Goal: Task Accomplishment & Management: Manage account settings

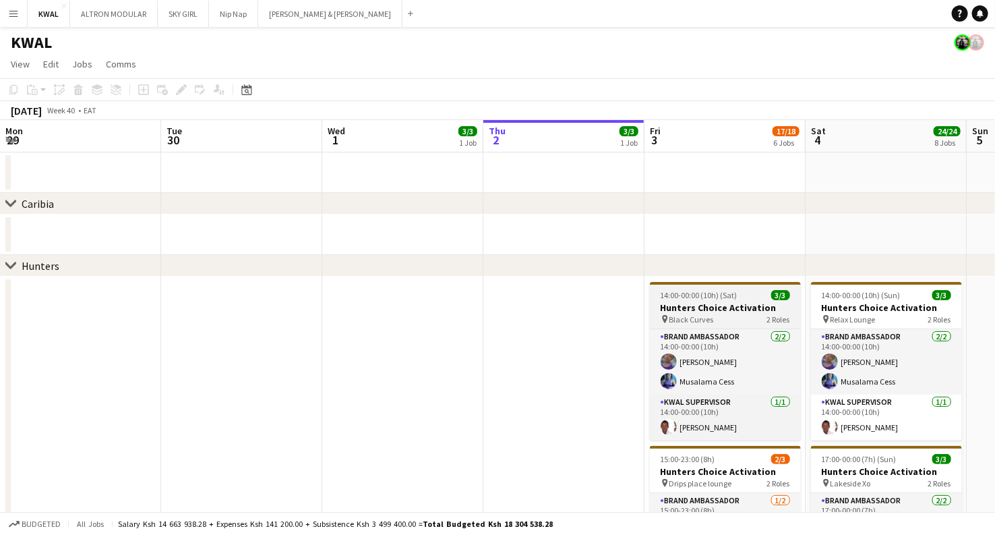
scroll to position [0, 322]
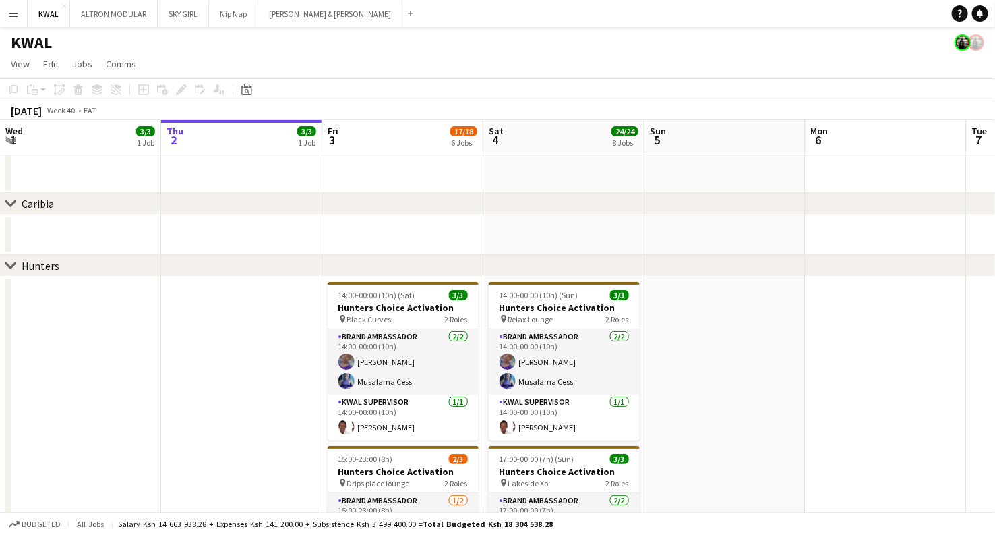
click at [11, 11] on app-icon "Menu" at bounding box center [13, 13] width 11 height 11
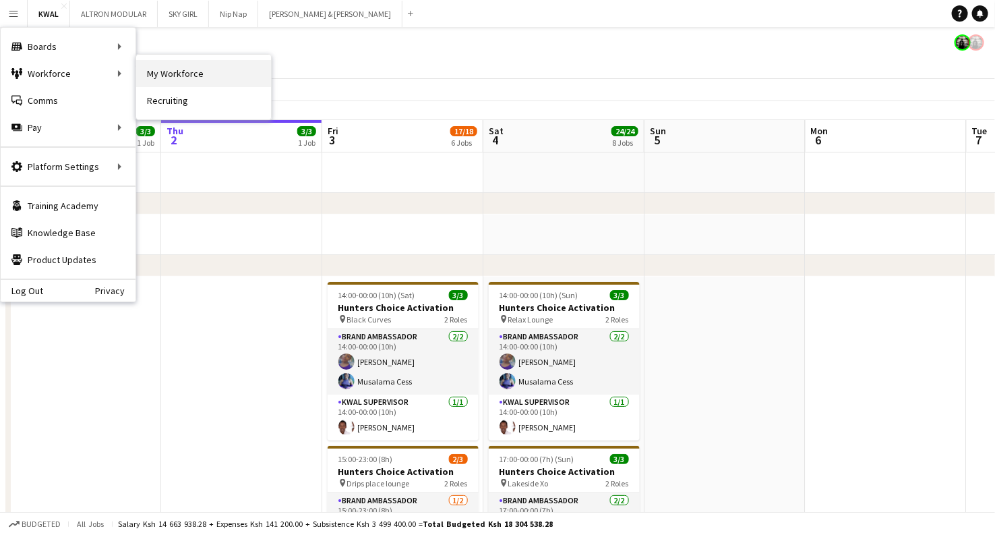
click at [150, 68] on link "My Workforce" at bounding box center [203, 73] width 135 height 27
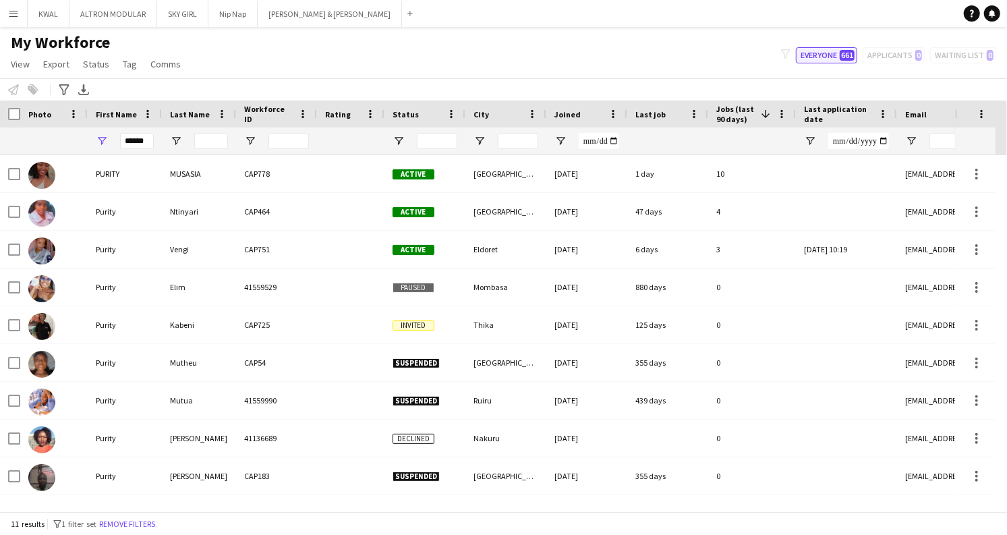
click at [838, 59] on button "Everyone 661" at bounding box center [826, 55] width 61 height 16
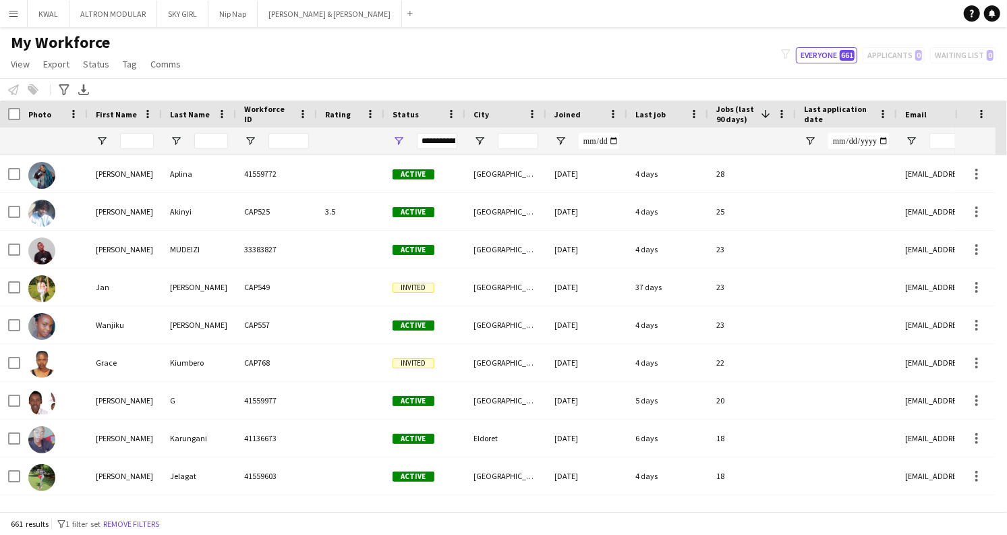
click at [667, 115] on div "Last job" at bounding box center [659, 114] width 49 height 20
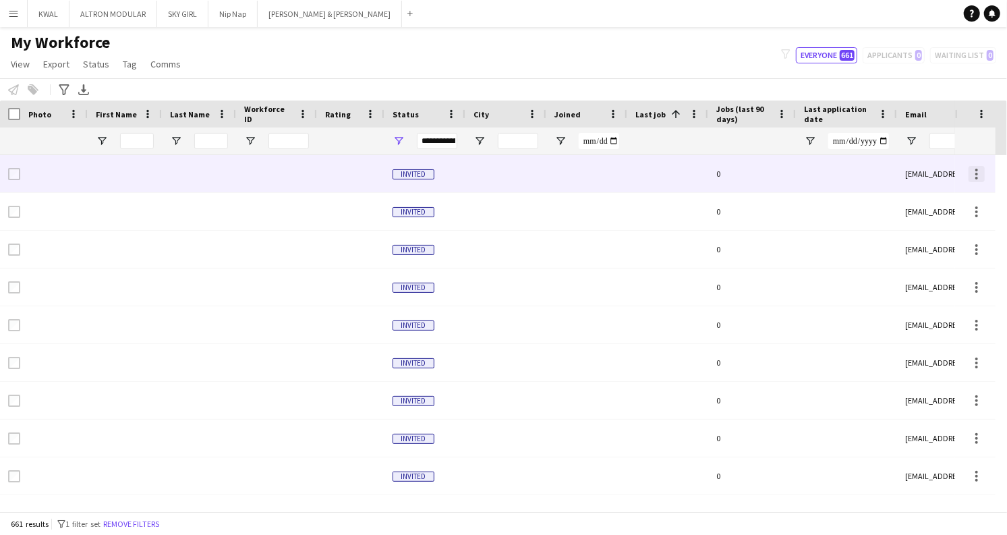
click at [976, 173] on div at bounding box center [976, 174] width 3 height 3
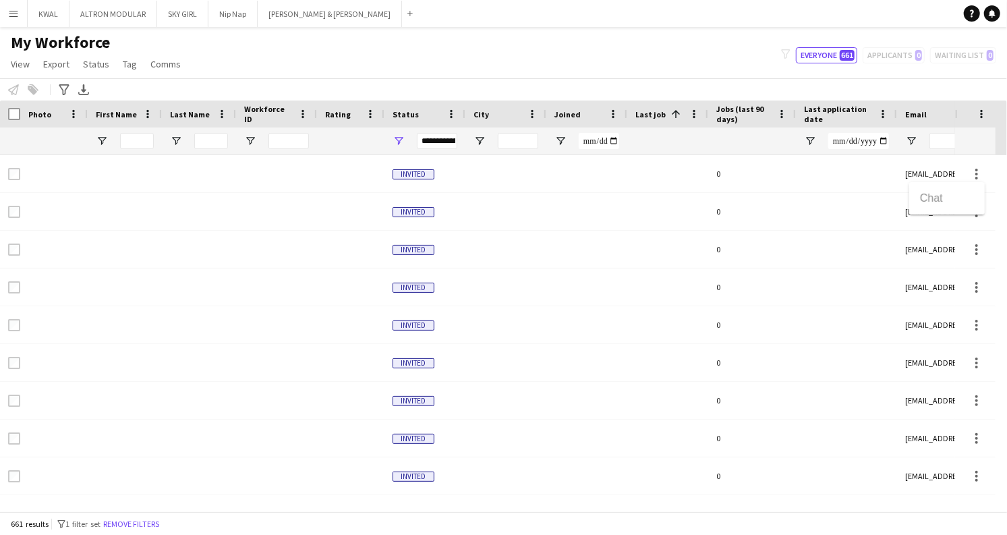
click at [514, 175] on div at bounding box center [503, 267] width 1007 height 535
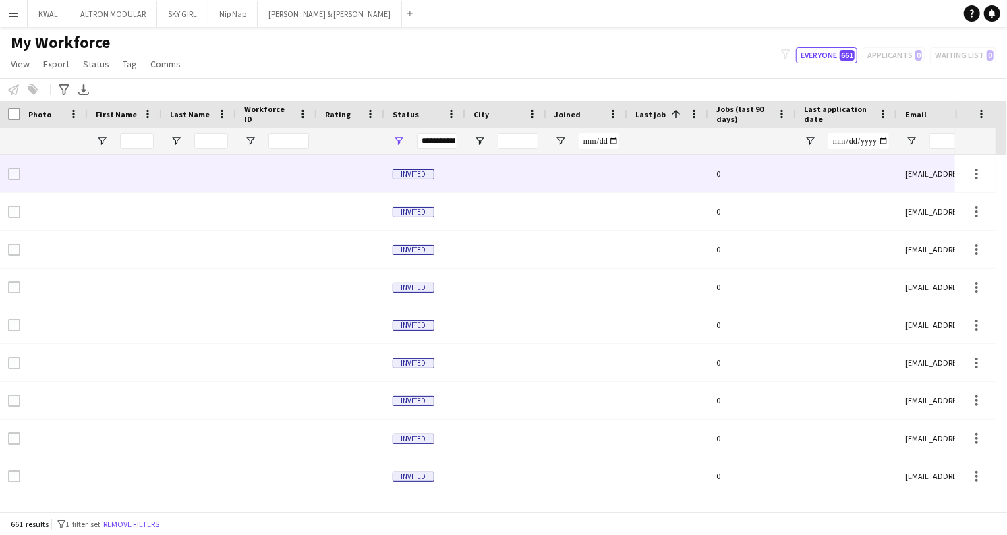
click at [509, 177] on div at bounding box center [505, 173] width 81 height 37
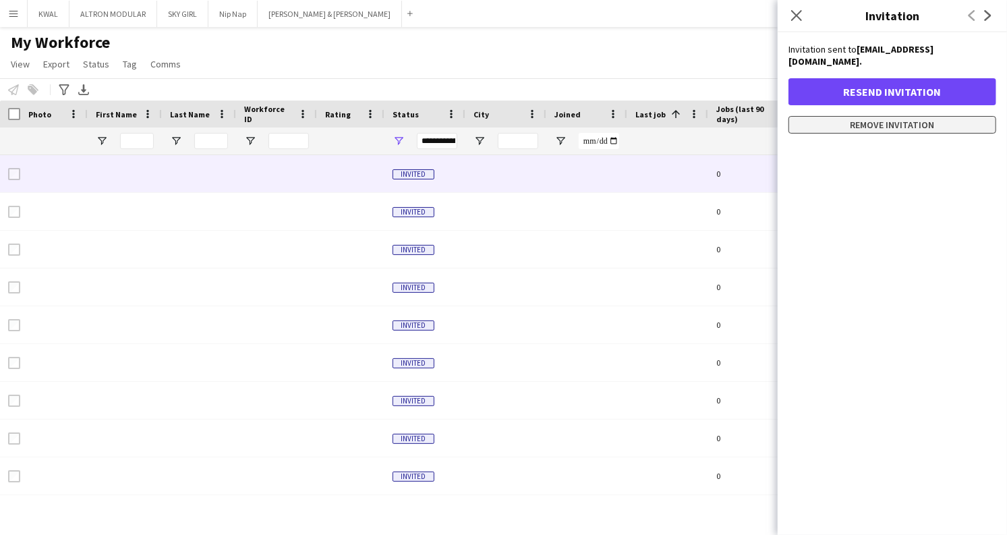
click at [896, 116] on button "Remove invitation" at bounding box center [892, 125] width 208 height 18
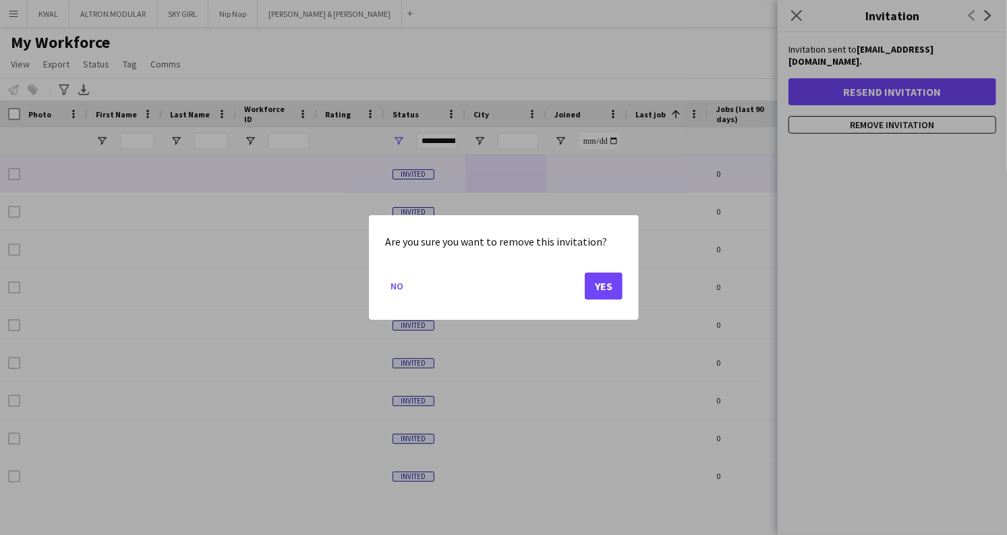
click at [624, 294] on div "Are you sure you want to remove this invitation? No Yes" at bounding box center [504, 267] width 270 height 105
click at [602, 291] on button "Yes" at bounding box center [604, 285] width 38 height 27
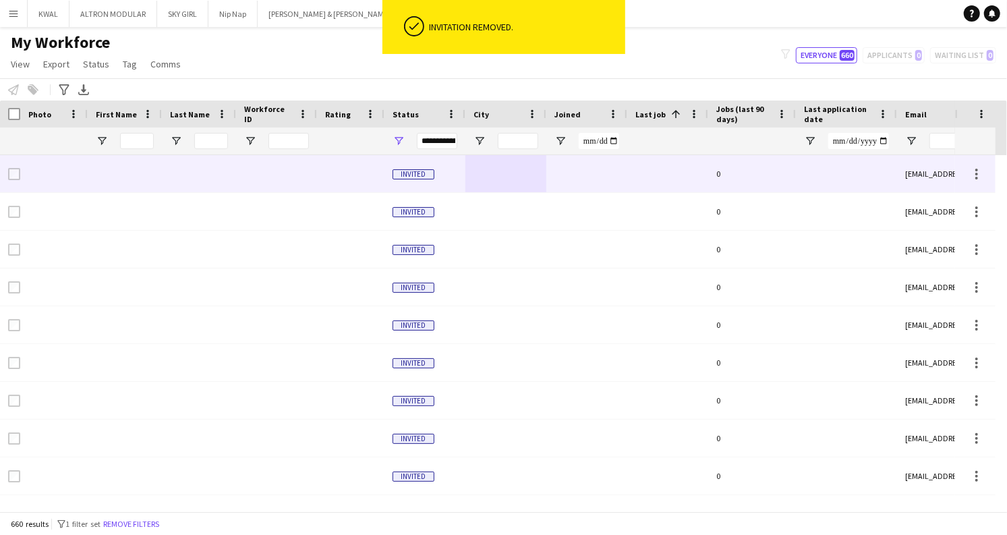
click at [504, 176] on div at bounding box center [505, 173] width 81 height 37
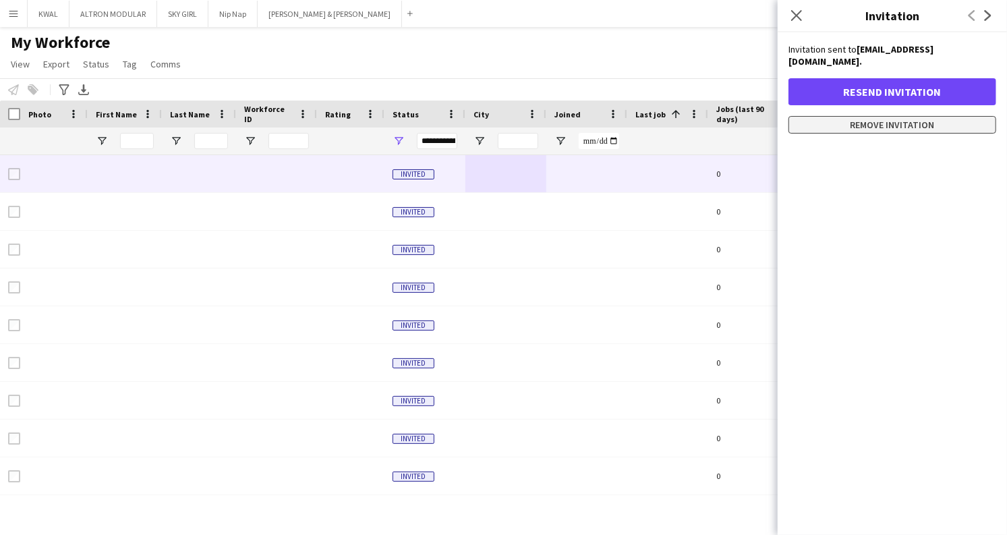
click at [830, 116] on button "Remove invitation" at bounding box center [892, 125] width 208 height 18
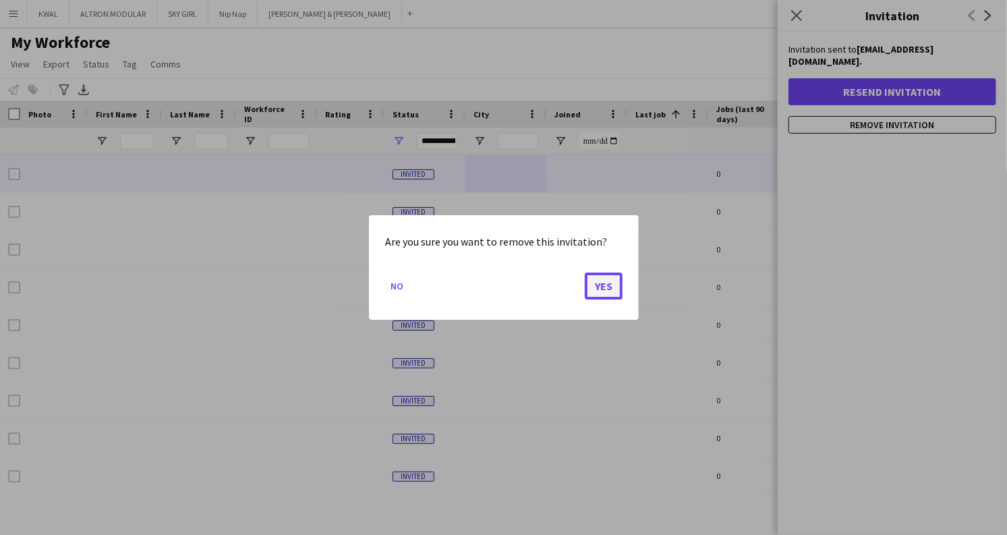
click at [606, 296] on button "Yes" at bounding box center [604, 285] width 38 height 27
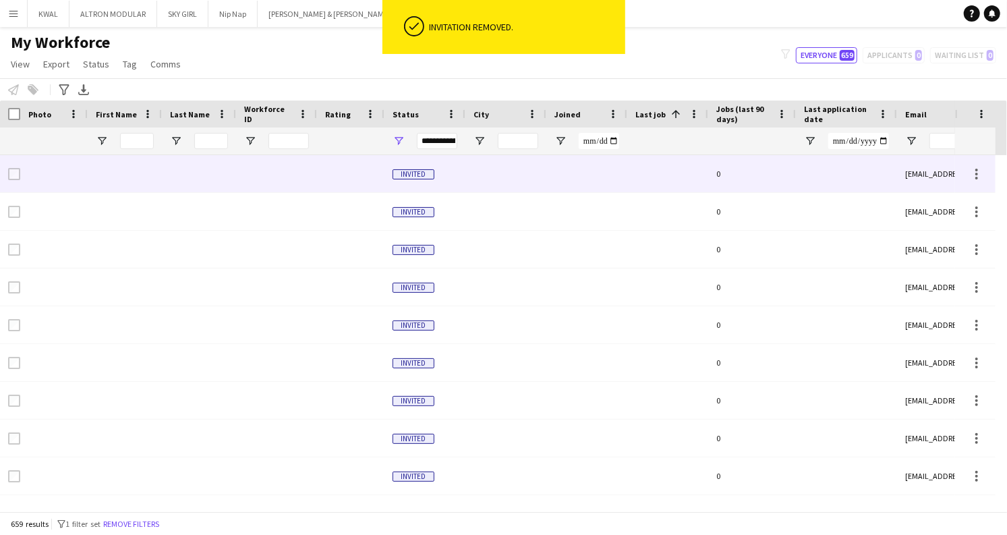
click at [467, 186] on div at bounding box center [505, 173] width 81 height 37
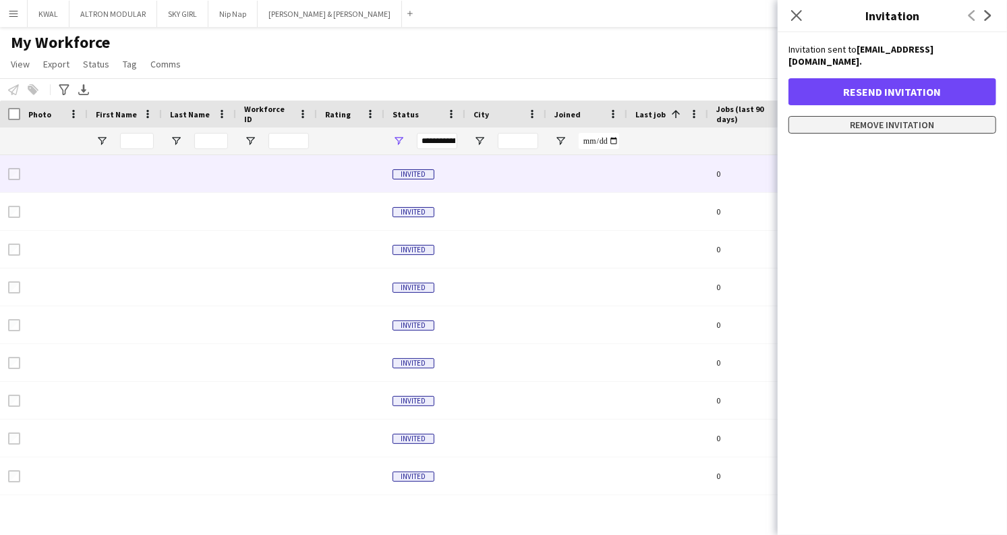
click at [872, 116] on button "Remove invitation" at bounding box center [892, 125] width 208 height 18
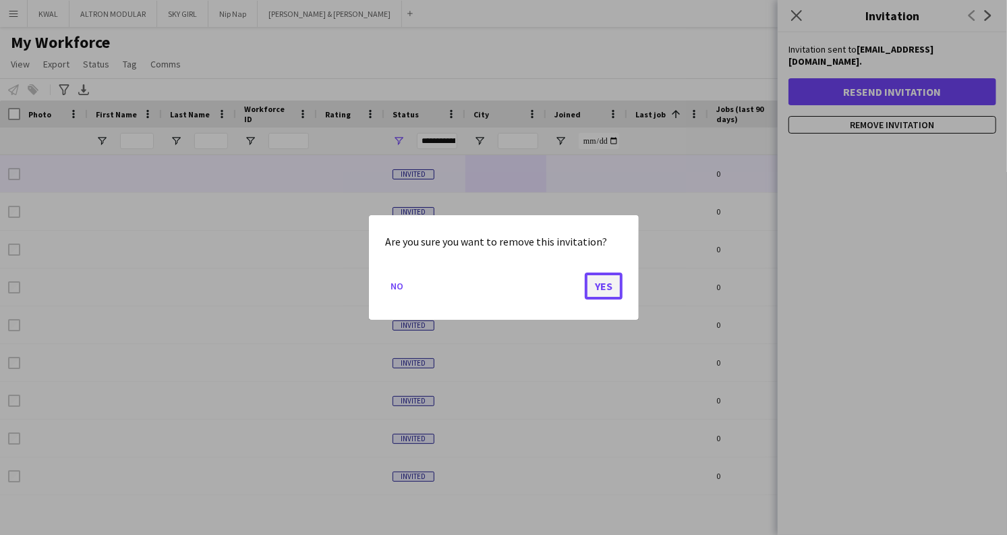
click at [604, 291] on button "Yes" at bounding box center [604, 285] width 38 height 27
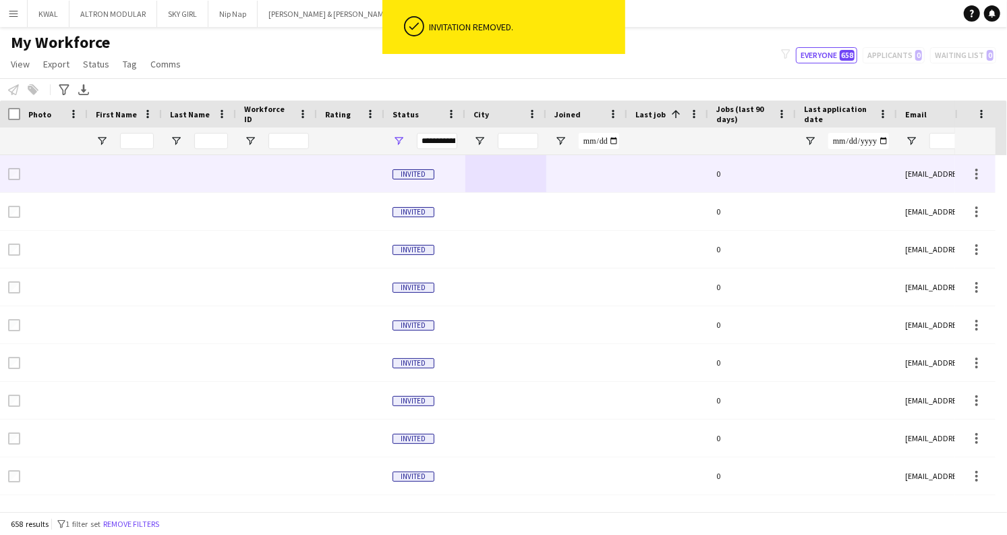
click at [347, 174] on div at bounding box center [350, 173] width 67 height 37
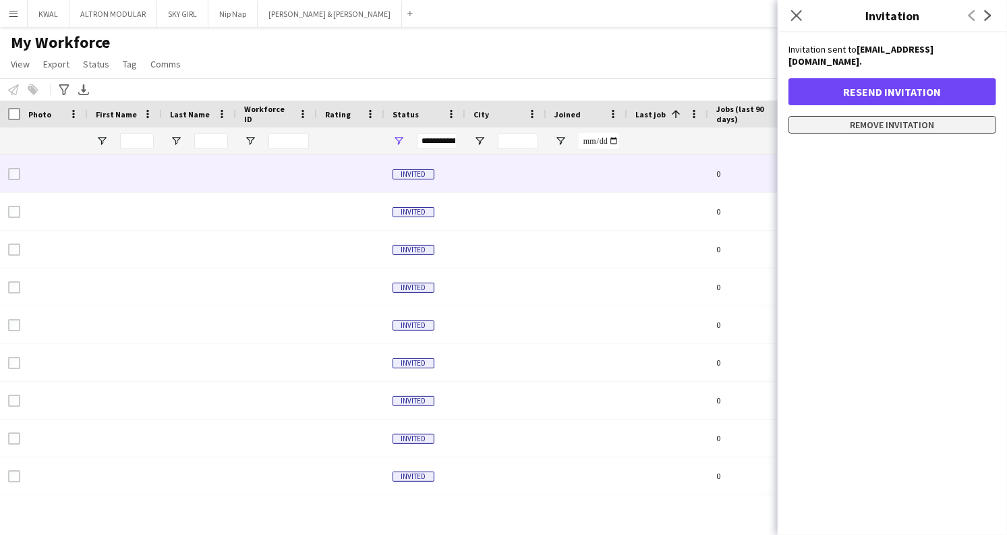
click at [890, 116] on button "Remove invitation" at bounding box center [892, 125] width 208 height 18
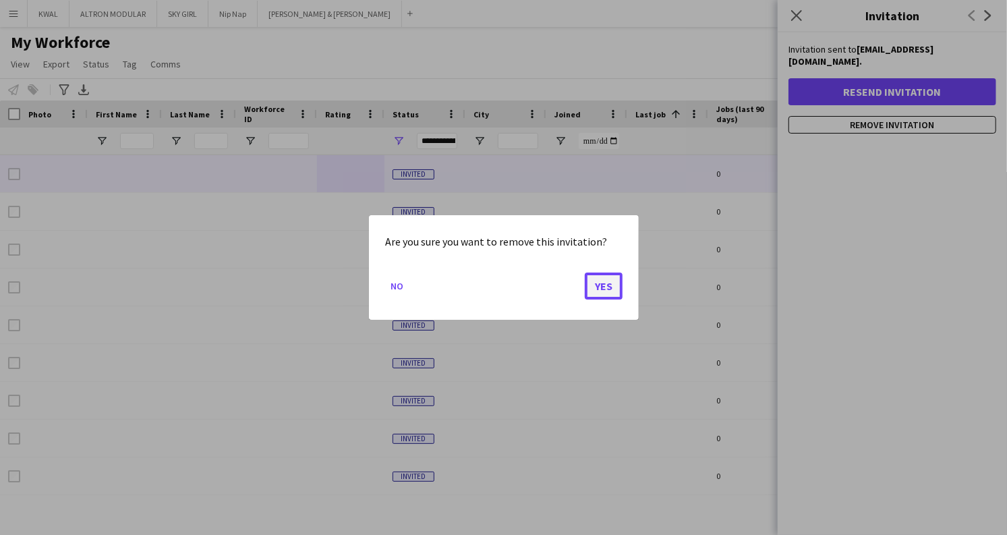
click at [598, 291] on button "Yes" at bounding box center [604, 285] width 38 height 27
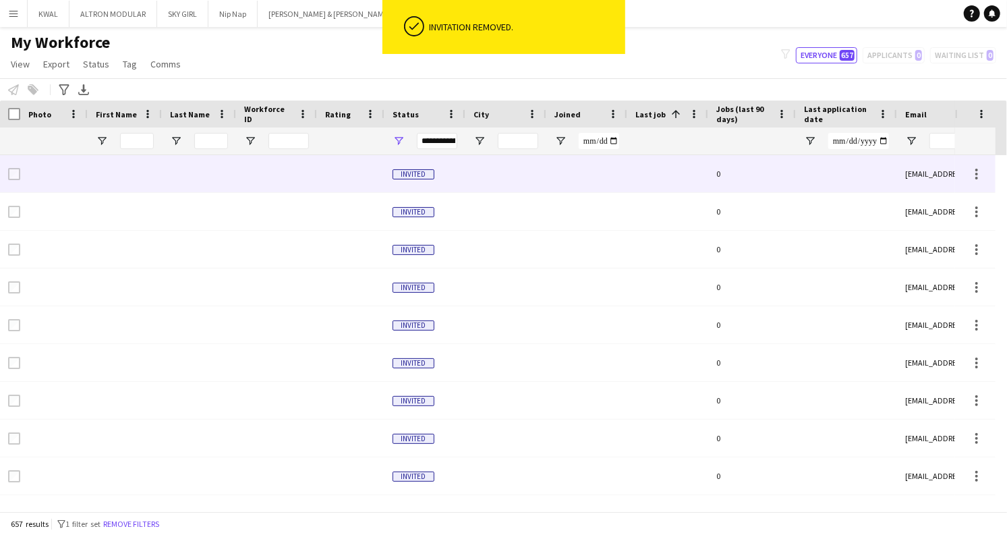
click at [357, 173] on div at bounding box center [350, 173] width 67 height 37
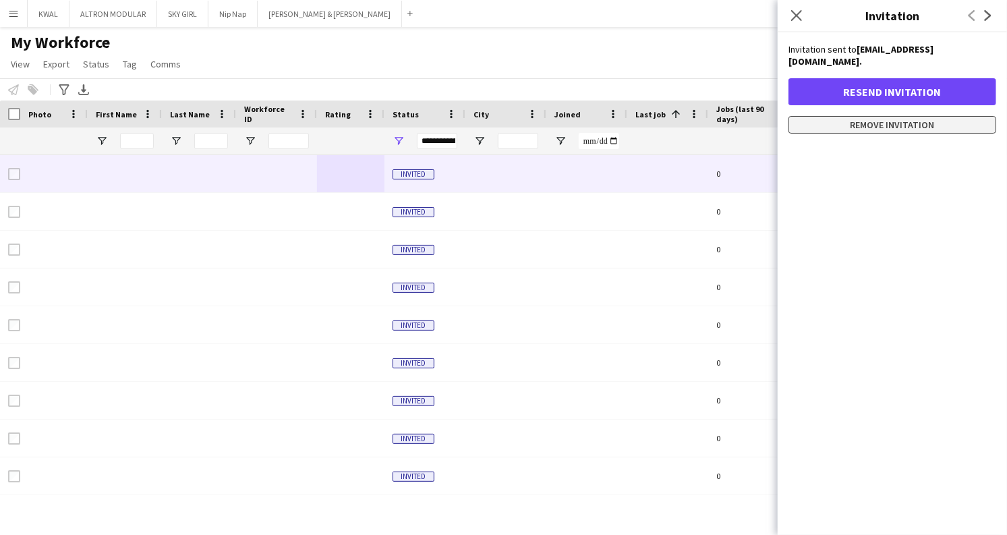
click at [859, 116] on button "Remove invitation" at bounding box center [892, 125] width 208 height 18
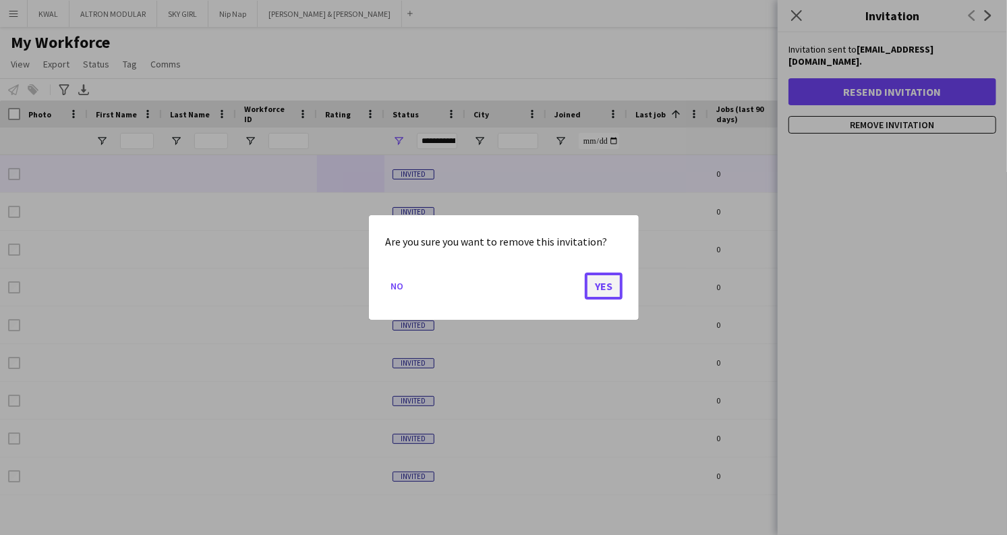
click at [609, 282] on button "Yes" at bounding box center [604, 285] width 38 height 27
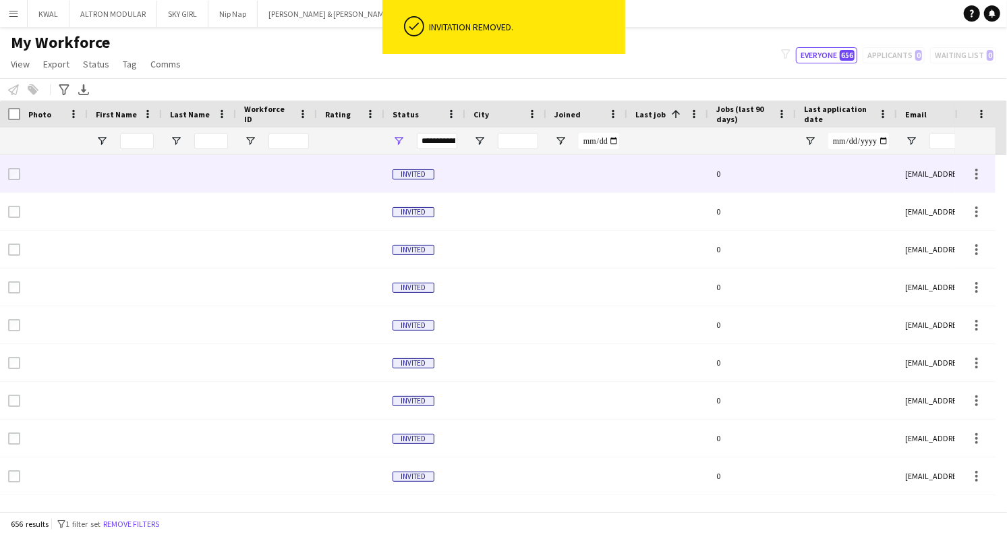
click at [324, 177] on div at bounding box center [350, 173] width 67 height 37
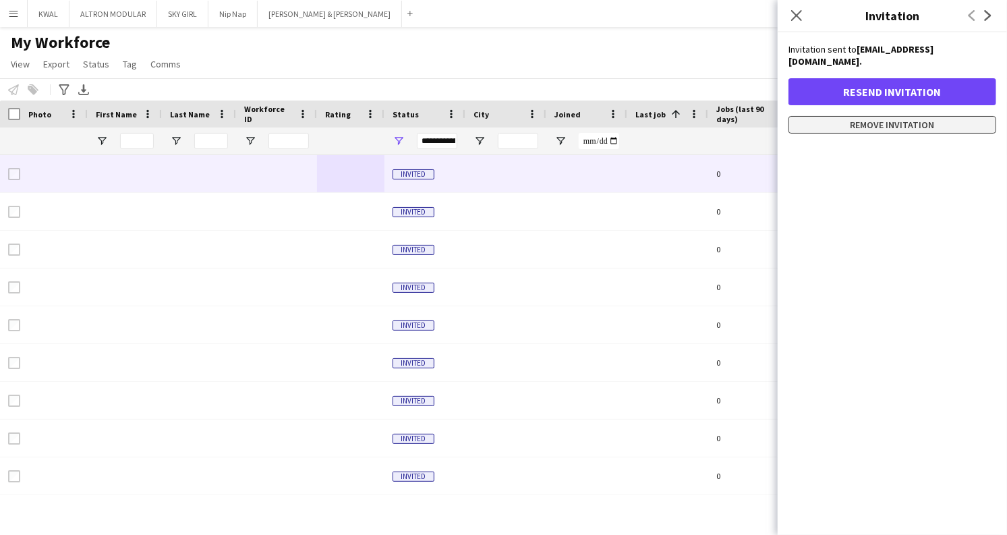
click at [858, 116] on button "Remove invitation" at bounding box center [892, 125] width 208 height 18
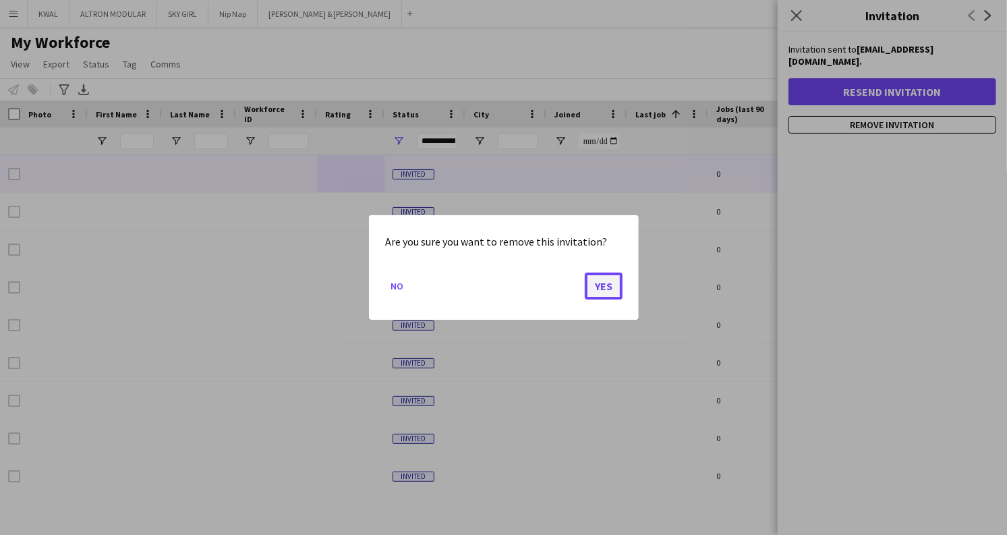
click at [608, 284] on button "Yes" at bounding box center [604, 285] width 38 height 27
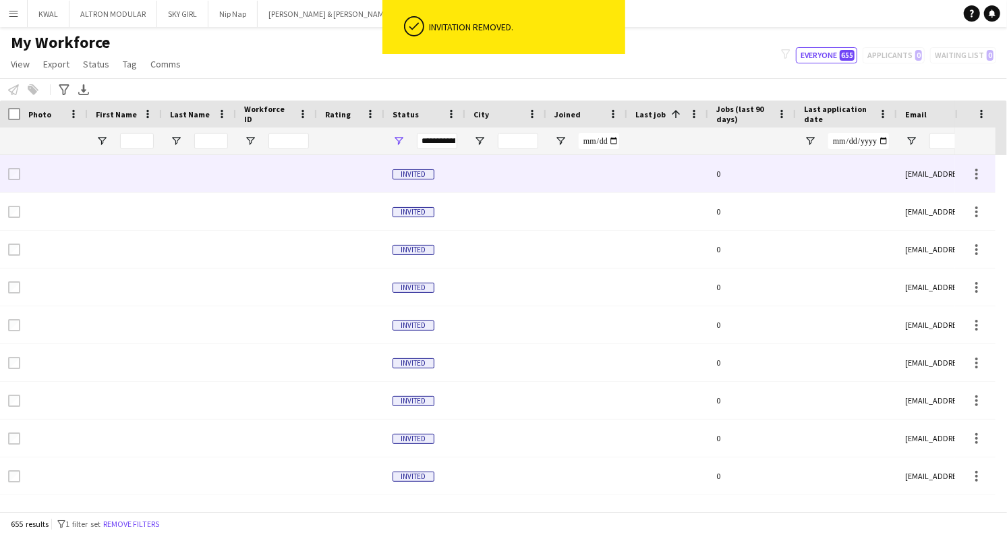
click at [270, 169] on div at bounding box center [276, 173] width 81 height 37
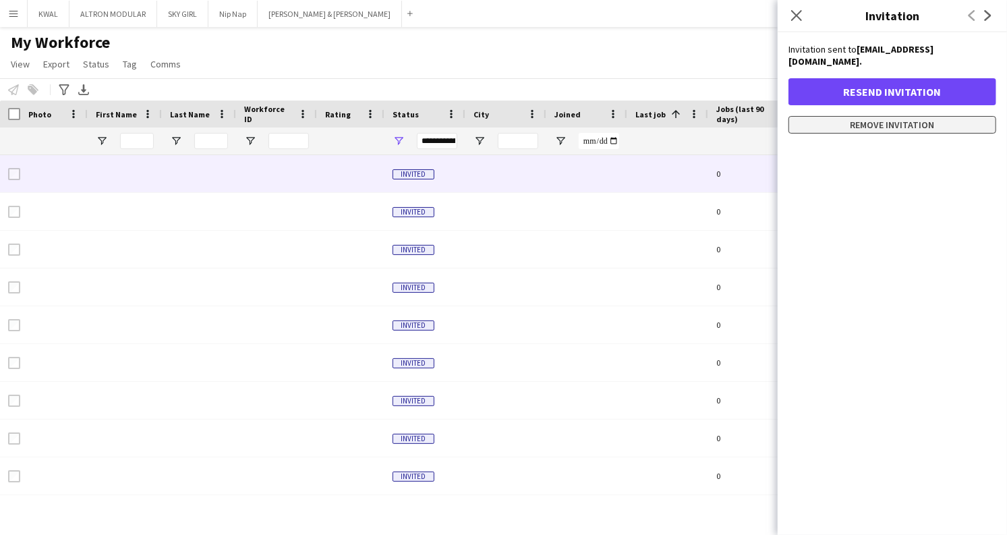
click at [842, 116] on button "Remove invitation" at bounding box center [892, 125] width 208 height 18
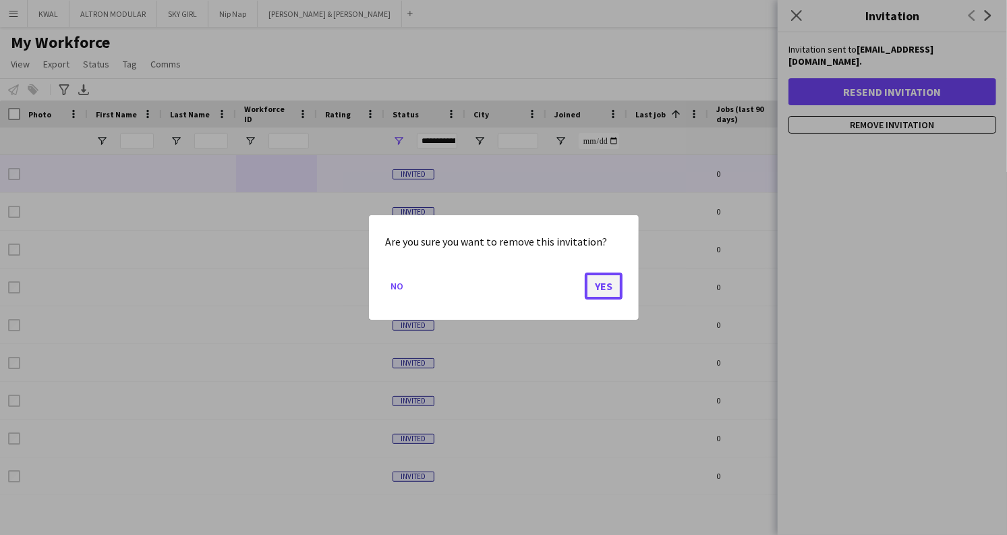
click at [611, 284] on button "Yes" at bounding box center [604, 285] width 38 height 27
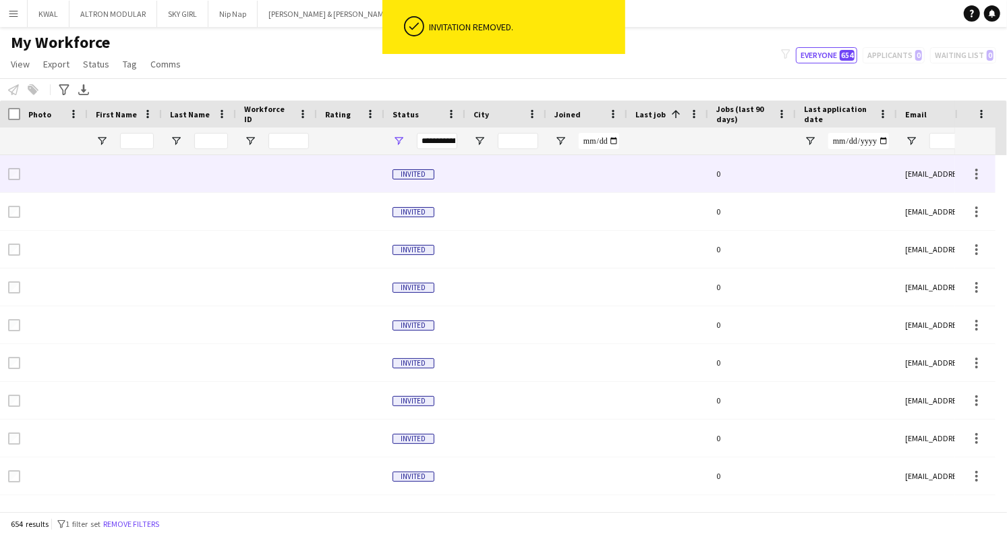
click at [534, 179] on div at bounding box center [505, 173] width 81 height 37
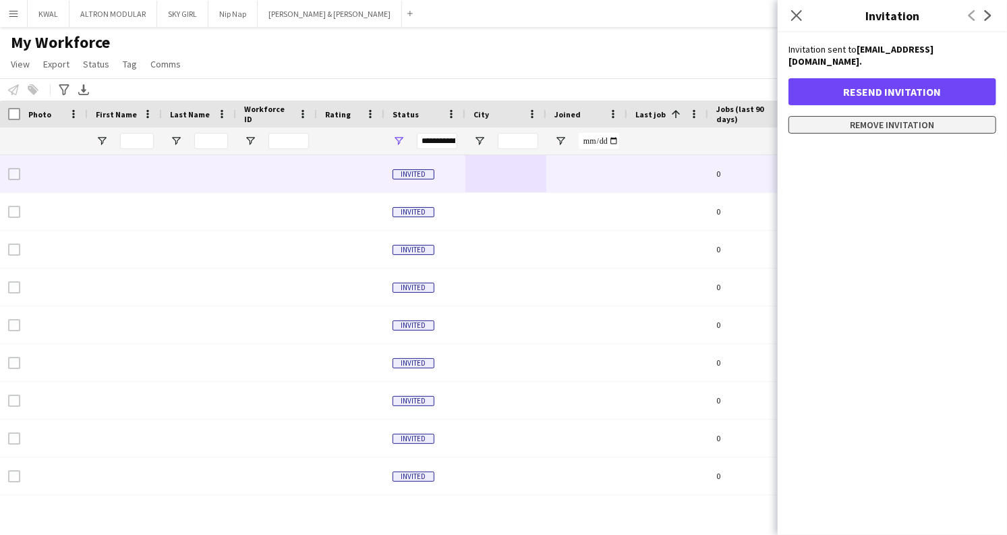
click at [941, 116] on button "Remove invitation" at bounding box center [892, 125] width 208 height 18
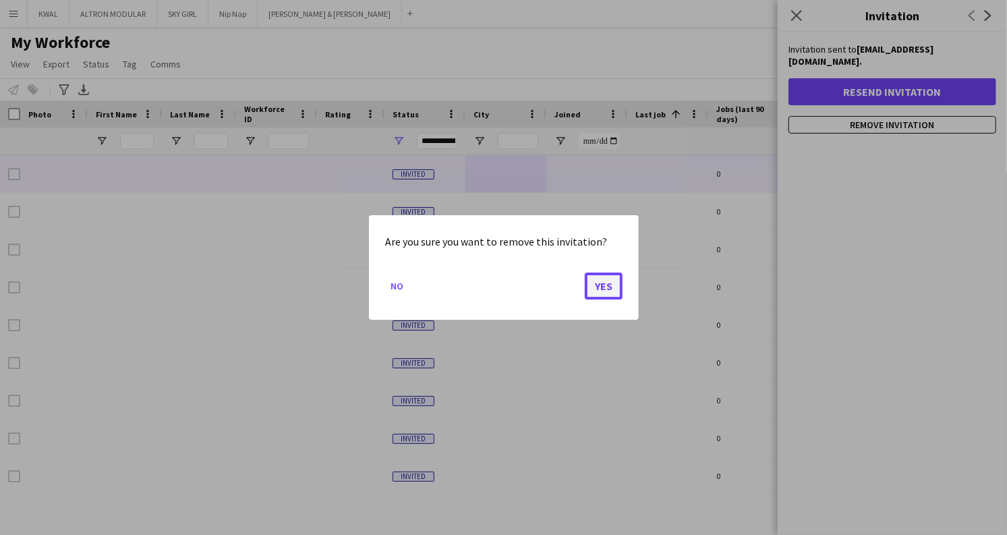
click at [618, 285] on button "Yes" at bounding box center [604, 285] width 38 height 27
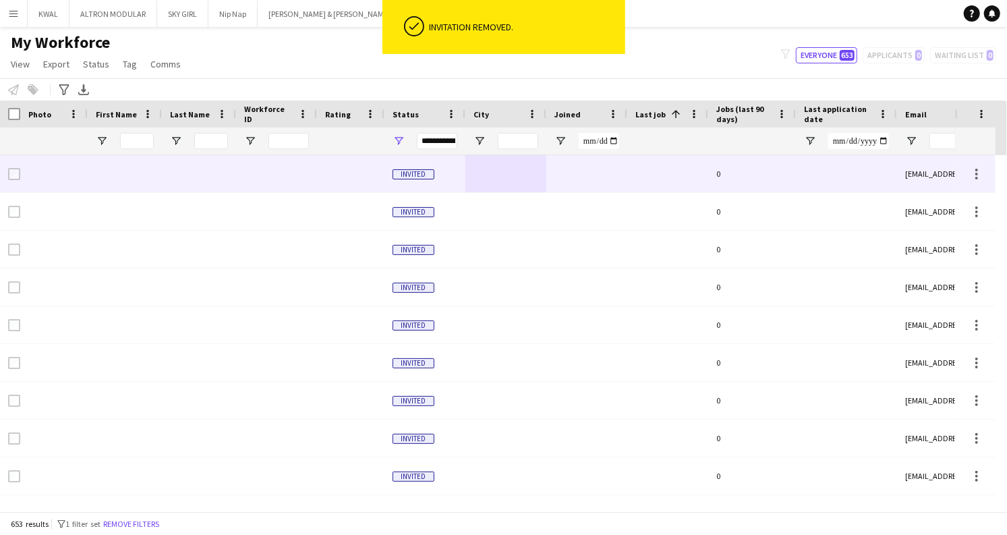
click at [592, 189] on div at bounding box center [586, 173] width 81 height 37
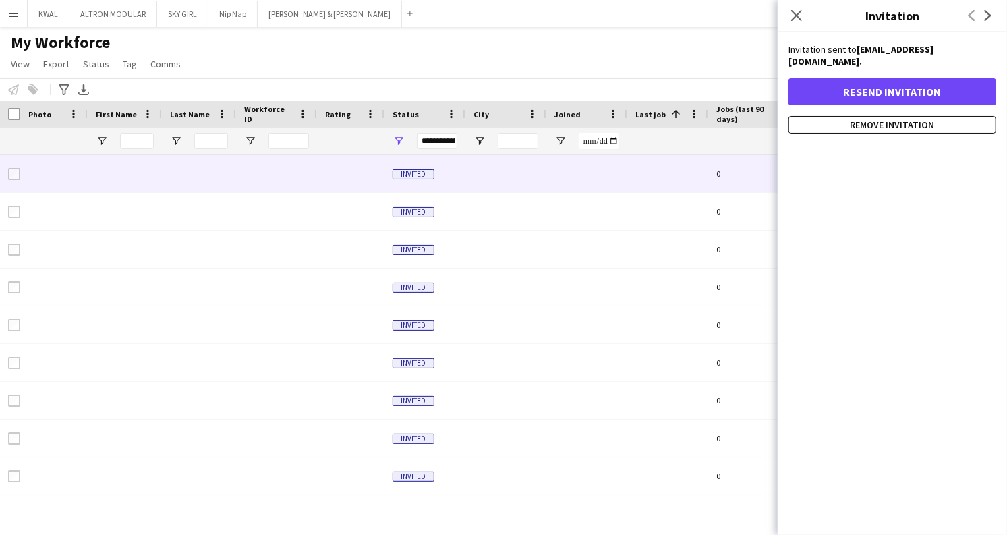
click at [880, 97] on div "Resend invitation Remove invitation" at bounding box center [892, 105] width 208 height 55
click at [873, 116] on button "Remove invitation" at bounding box center [892, 125] width 208 height 18
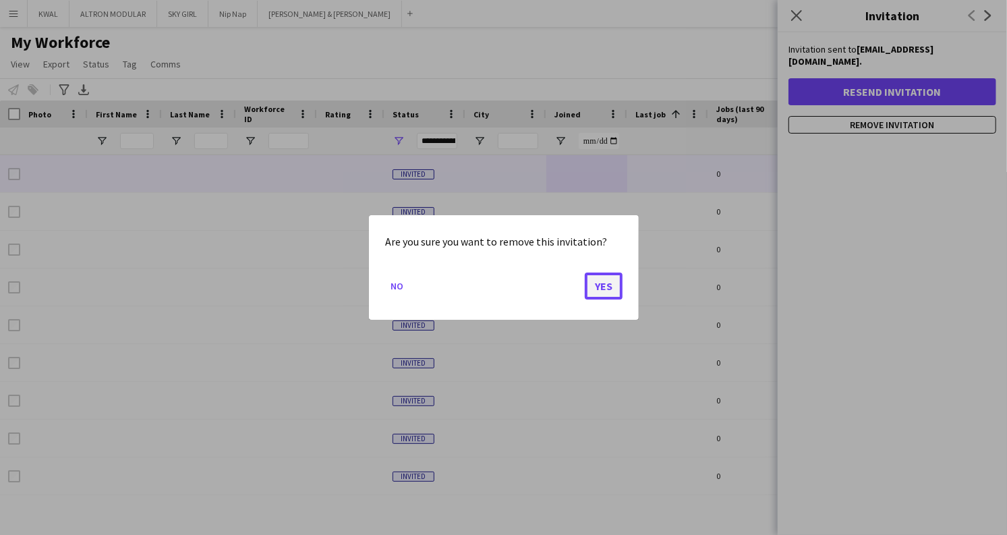
click at [604, 279] on button "Yes" at bounding box center [604, 285] width 38 height 27
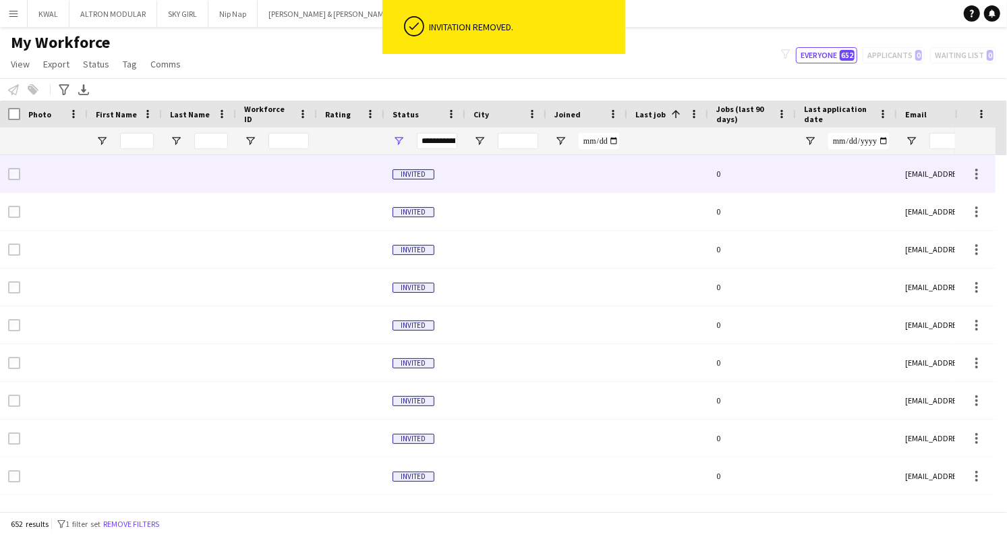
click at [502, 183] on div at bounding box center [505, 173] width 81 height 37
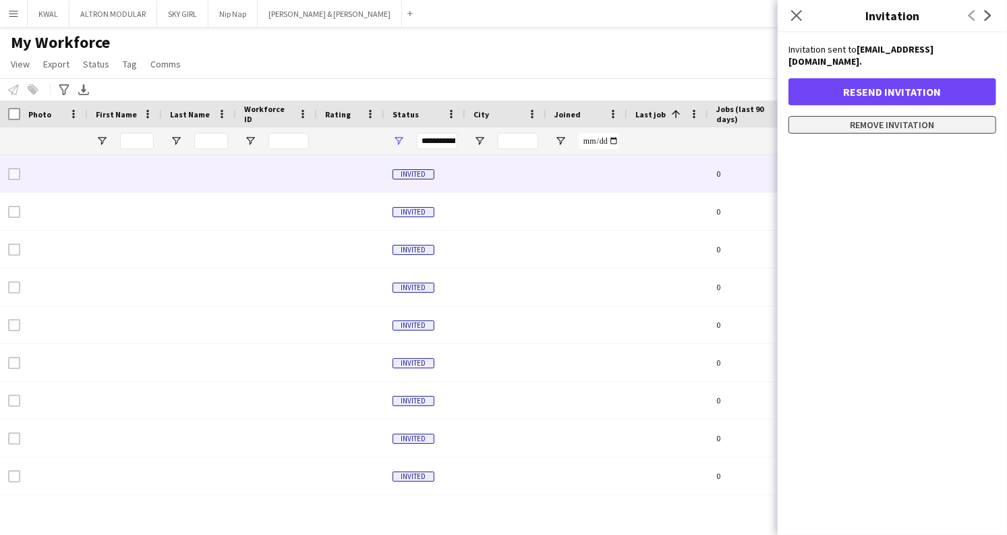
click at [898, 116] on button "Remove invitation" at bounding box center [892, 125] width 208 height 18
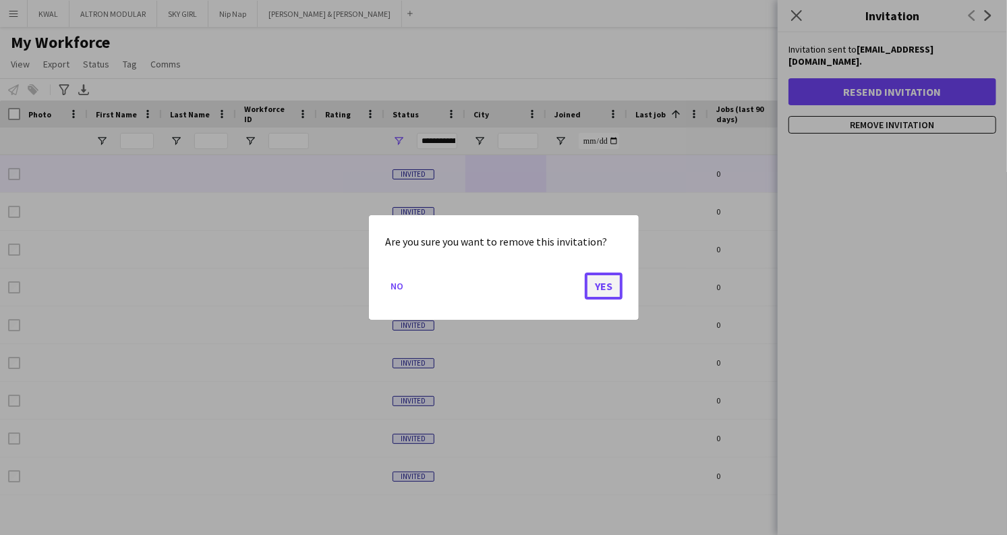
click at [614, 281] on button "Yes" at bounding box center [604, 285] width 38 height 27
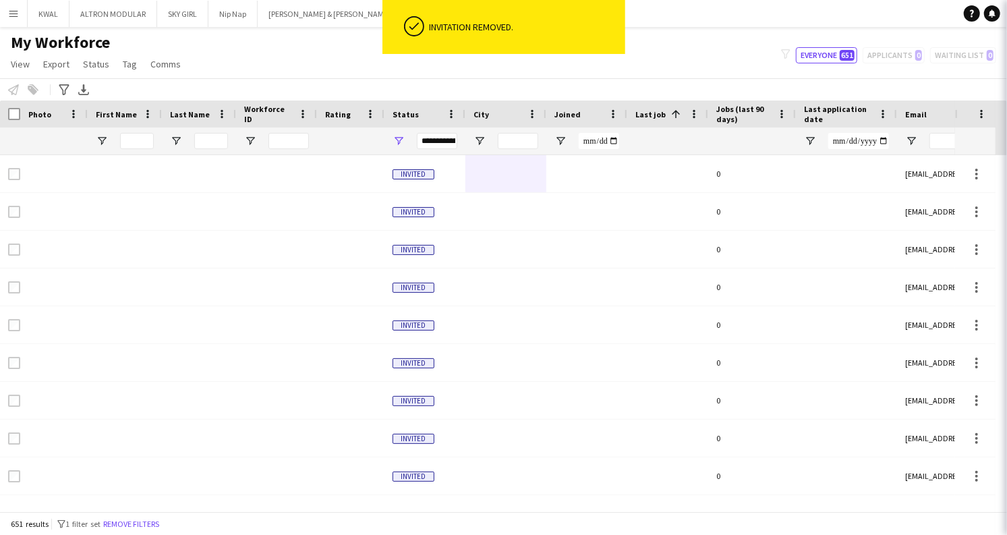
click at [671, 62] on div "My Workforce View Views Default view Captivate Compliance workforce per brand N…" at bounding box center [503, 55] width 1007 height 46
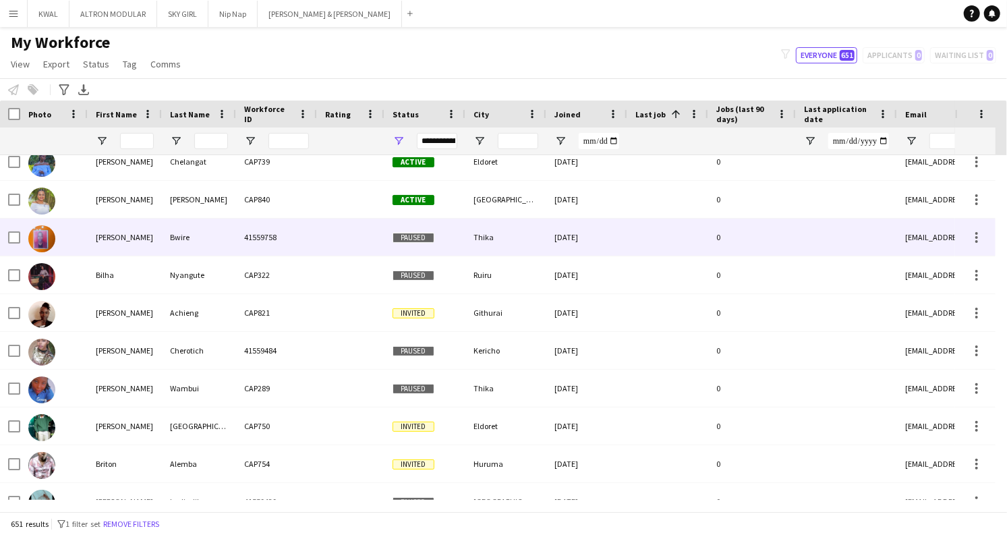
scroll to position [1159, 0]
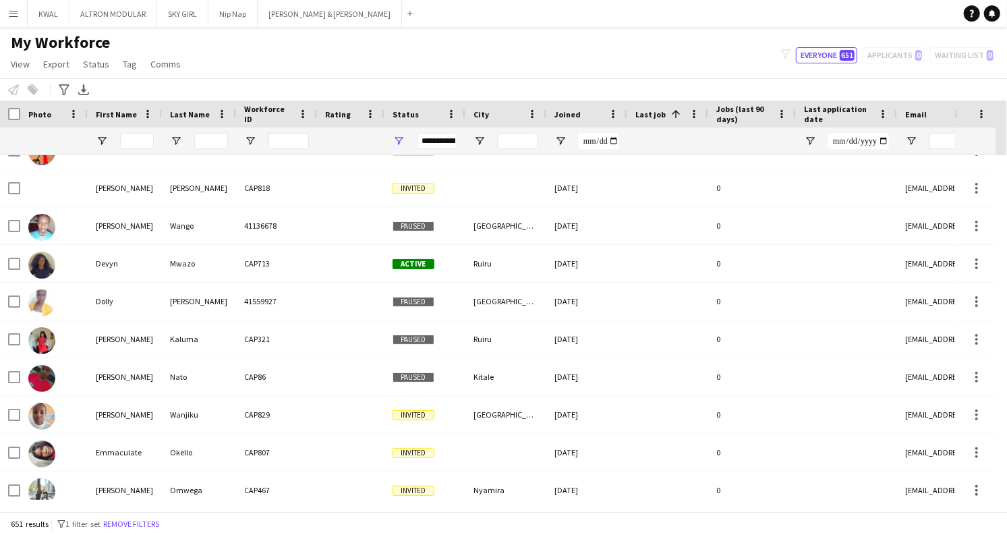
click at [731, 105] on span "Jobs (last 90 days)" at bounding box center [743, 114] width 55 height 20
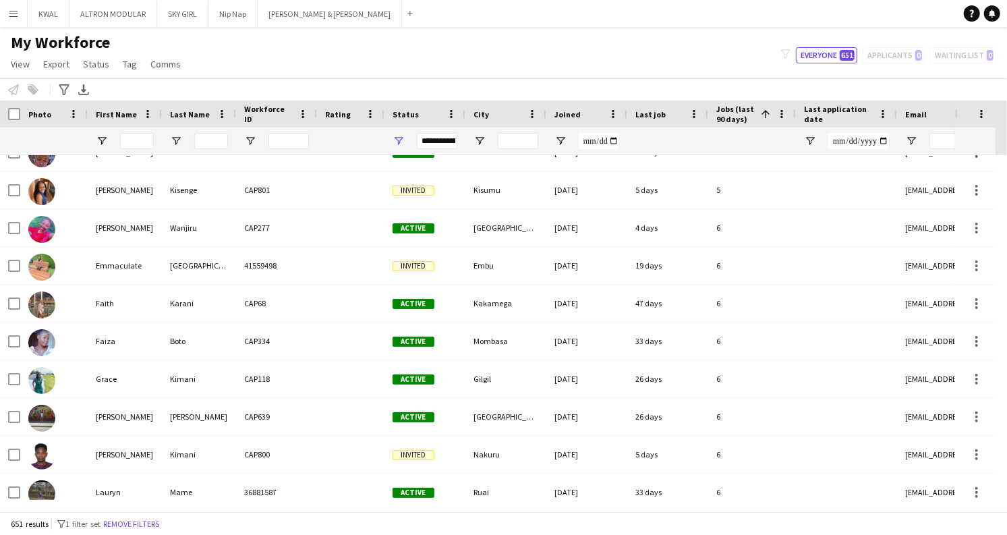
click at [405, 142] on div "**********" at bounding box center [424, 140] width 81 height 27
click at [401, 144] on span "Open Filter Menu" at bounding box center [399, 141] width 12 height 12
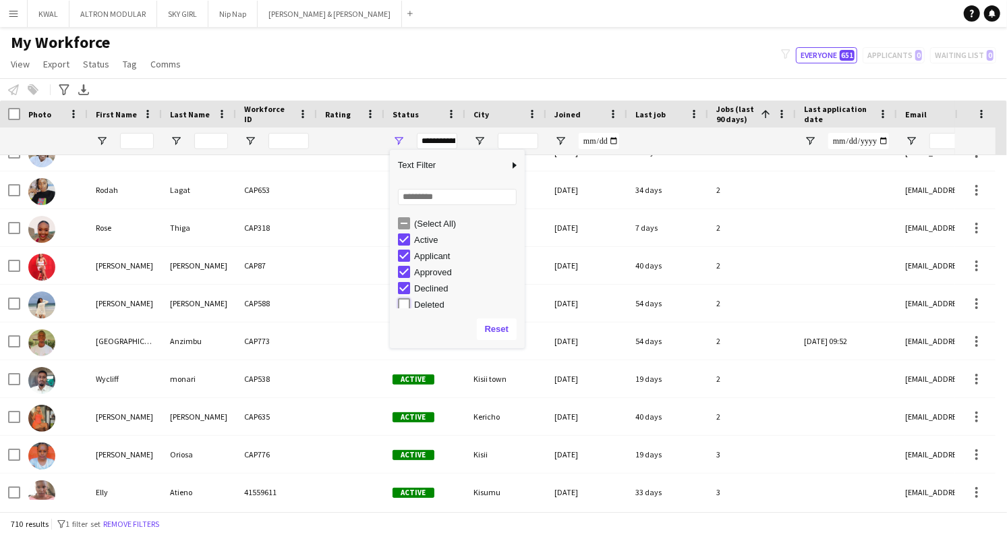
type input "**********"
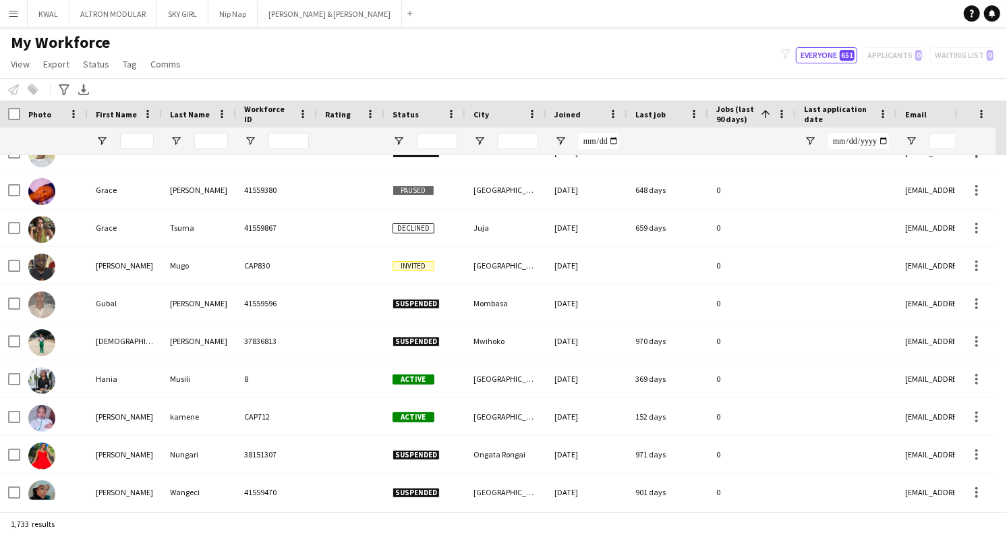
click at [477, 42] on div "My Workforce View Views Default view Captivate Compliance workforce per brand N…" at bounding box center [503, 55] width 1007 height 46
